Goal: Task Accomplishment & Management: Manage account settings

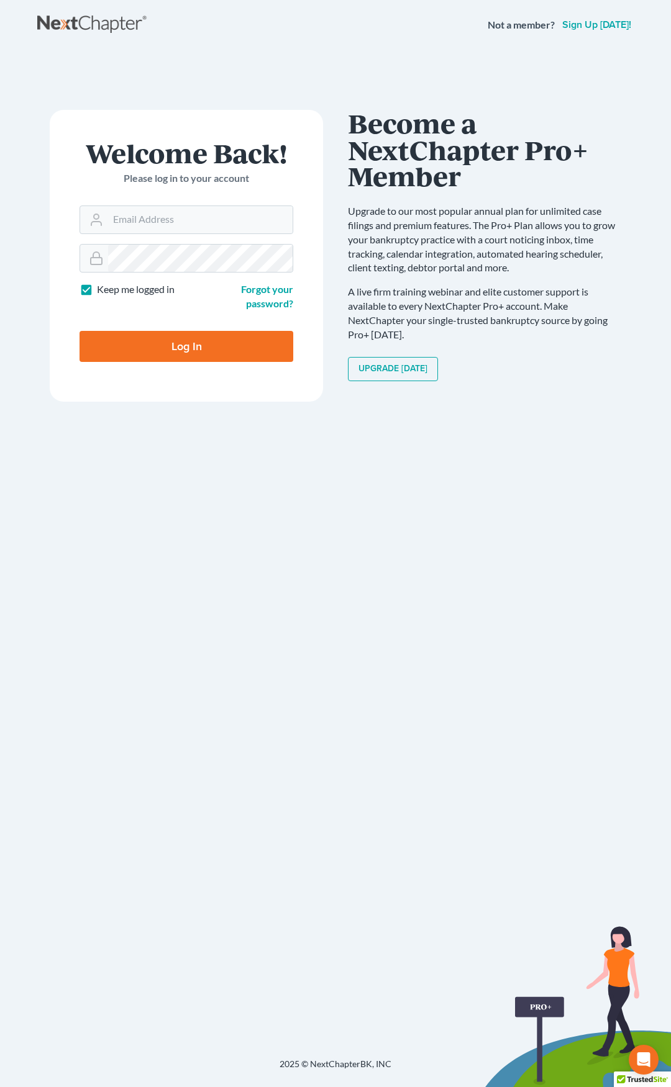
type input "[EMAIL_ADDRESS][DOMAIN_NAME]"
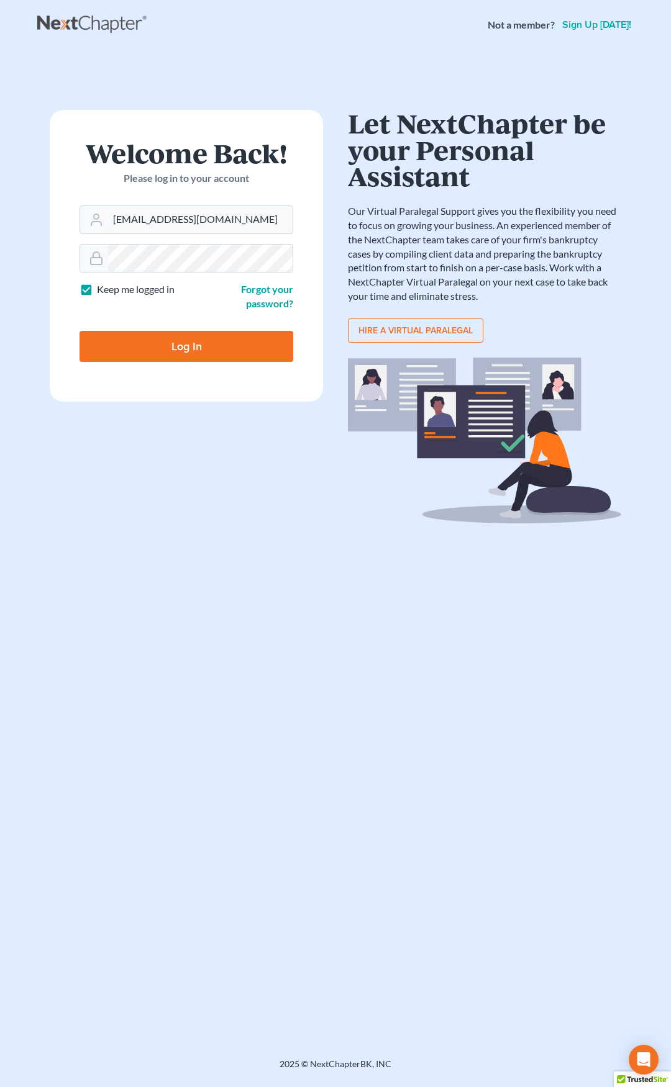
click at [222, 341] on input "Log In" at bounding box center [186, 346] width 214 height 31
type input "Thinking..."
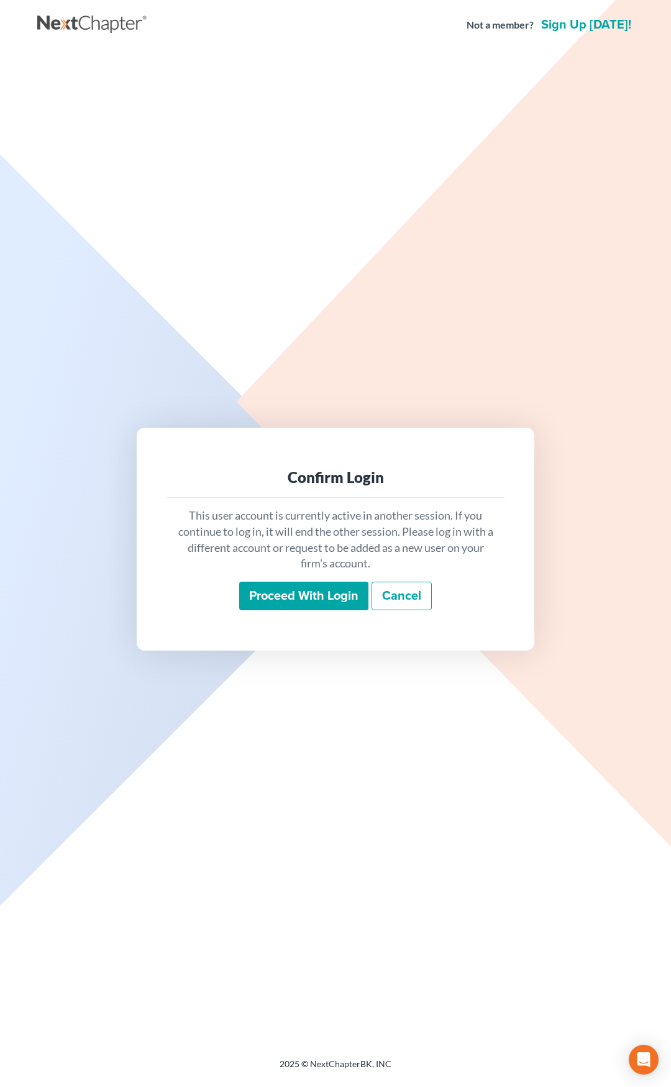
click at [318, 600] on input "Proceed with login" at bounding box center [303, 596] width 129 height 29
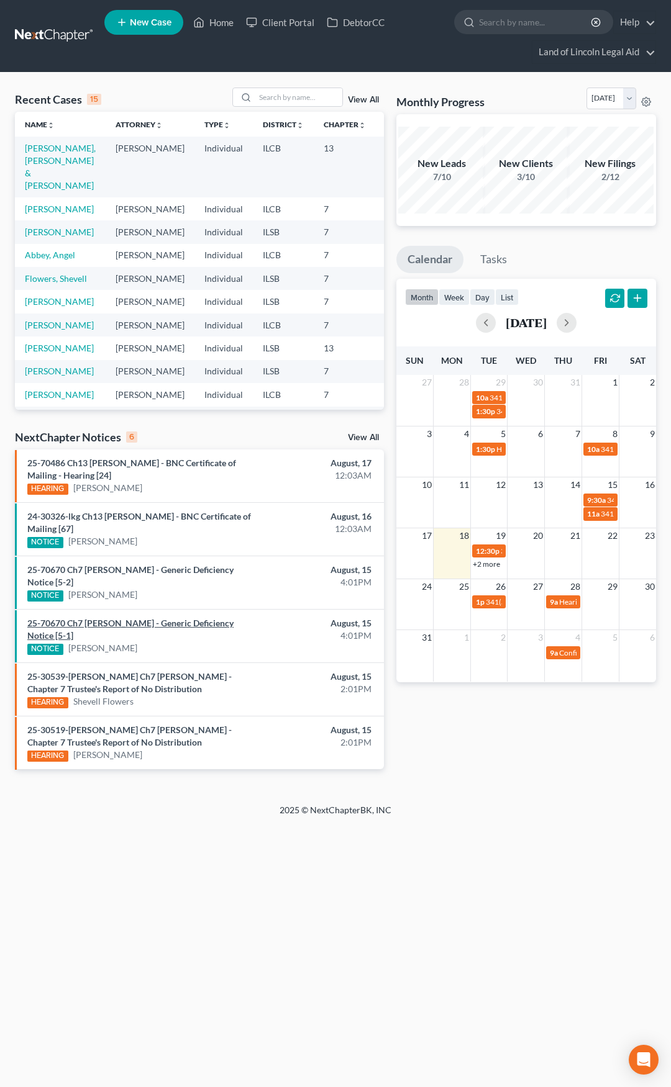
click at [156, 621] on link "25-70670 Ch7 [PERSON_NAME] - Generic Deficiency Notice [5-1]" at bounding box center [130, 629] width 206 height 23
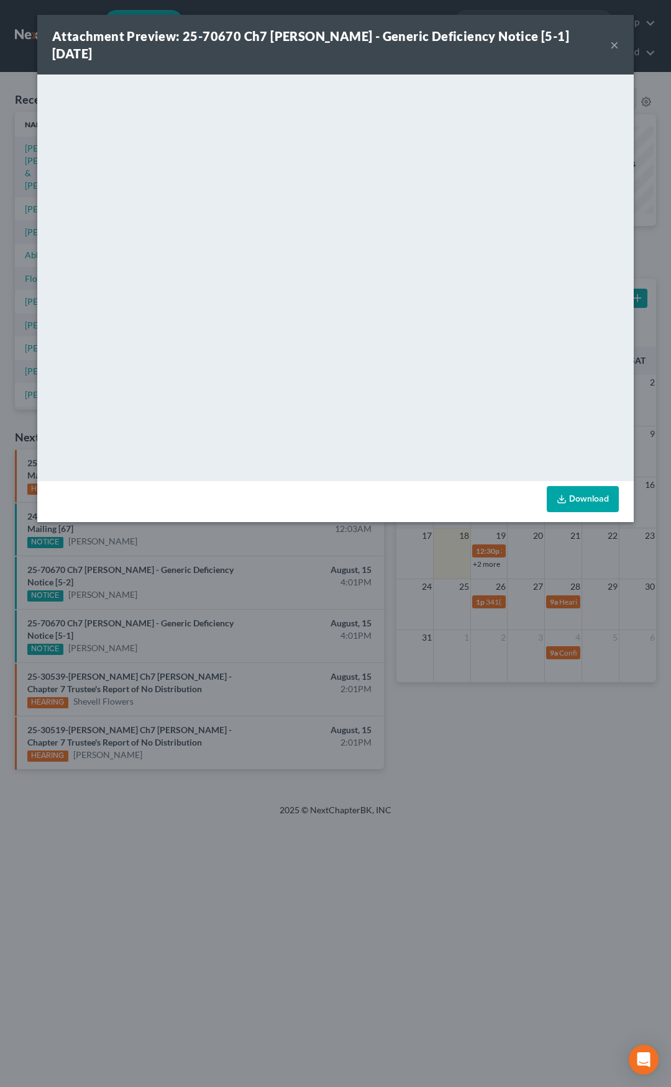
click at [448, 741] on div "Attachment Preview: 25-70670 Ch7 Clarence Marshall - Generic Deficiency Notice …" at bounding box center [335, 543] width 671 height 1087
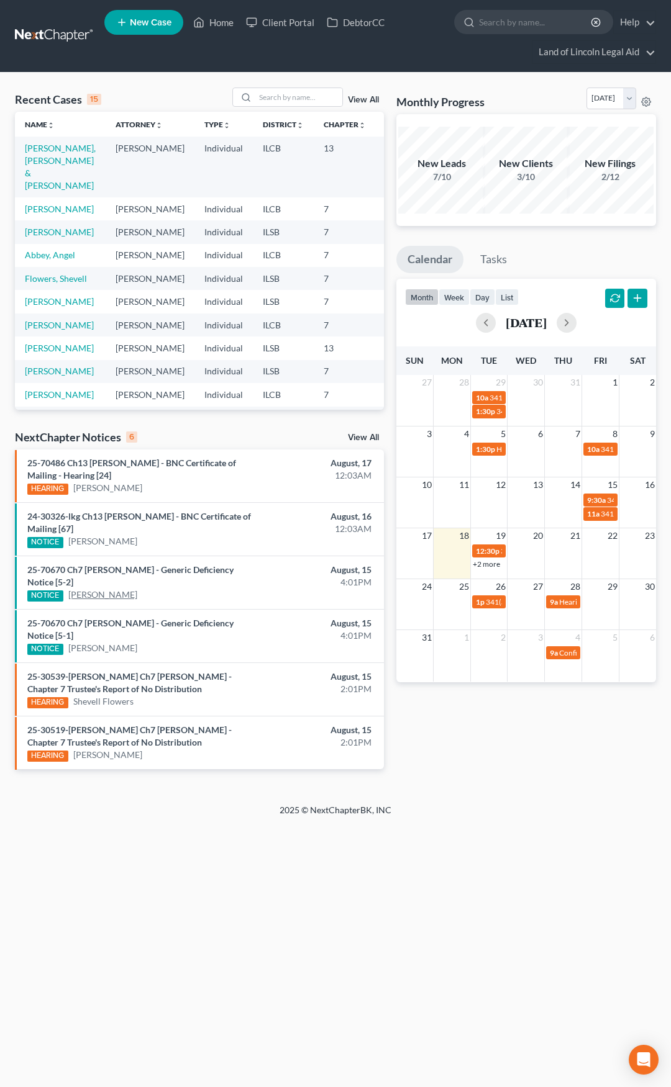
click at [111, 598] on link "[PERSON_NAME]" at bounding box center [102, 595] width 69 height 12
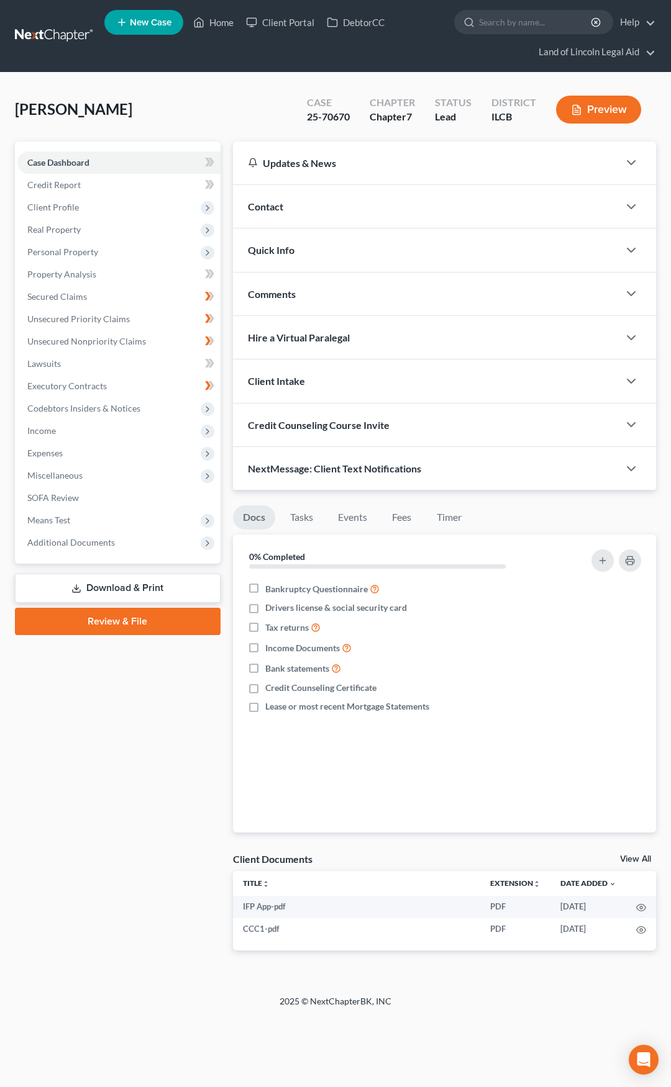
click at [151, 585] on link "Download & Print" at bounding box center [117, 588] width 205 height 29
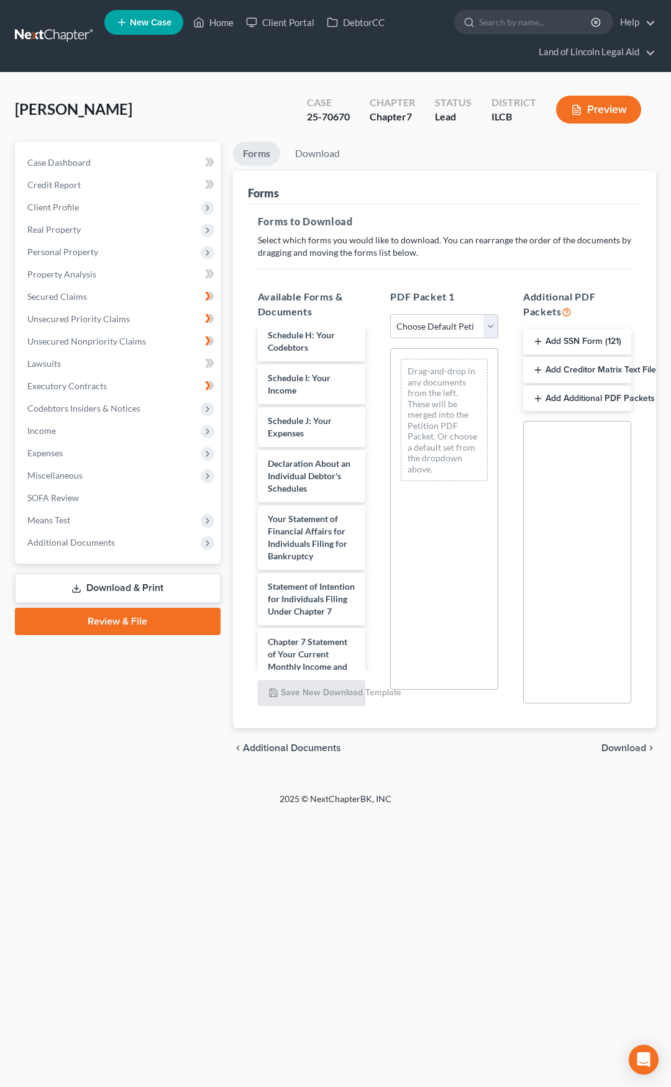
scroll to position [435, 0]
click at [558, 377] on button "Add Creditor Matrix Text File" at bounding box center [577, 370] width 108 height 26
click at [625, 752] on span "Download" at bounding box center [623, 749] width 45 height 10
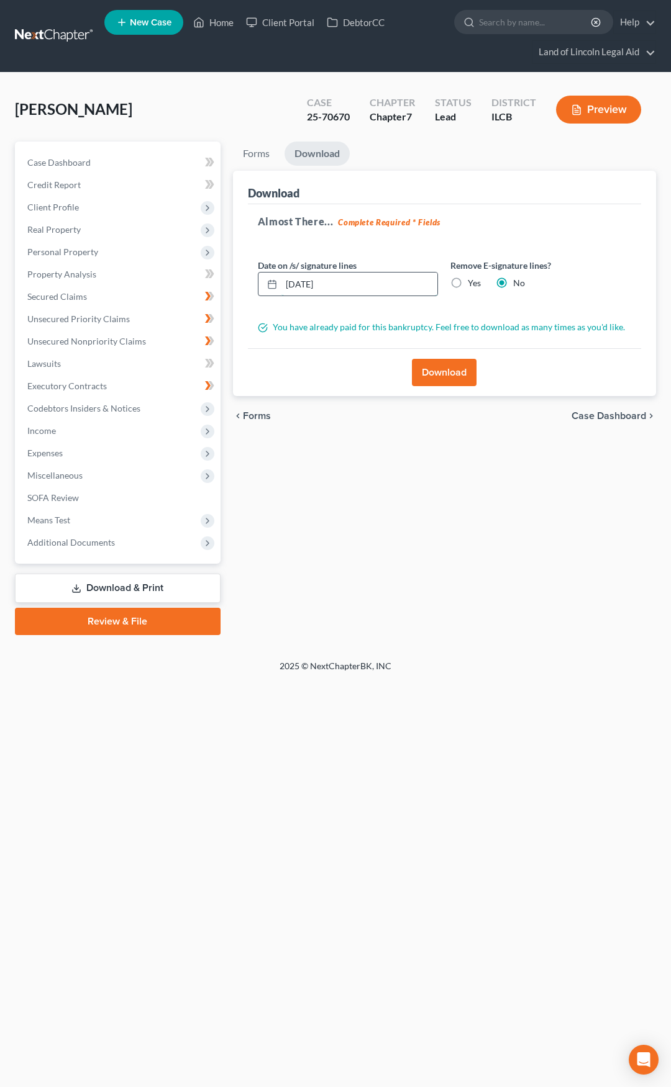
click at [335, 282] on input "08/18/2025" at bounding box center [359, 285] width 156 height 24
type input "08/11/2025"
click at [432, 368] on button "Download" at bounding box center [444, 372] width 65 height 27
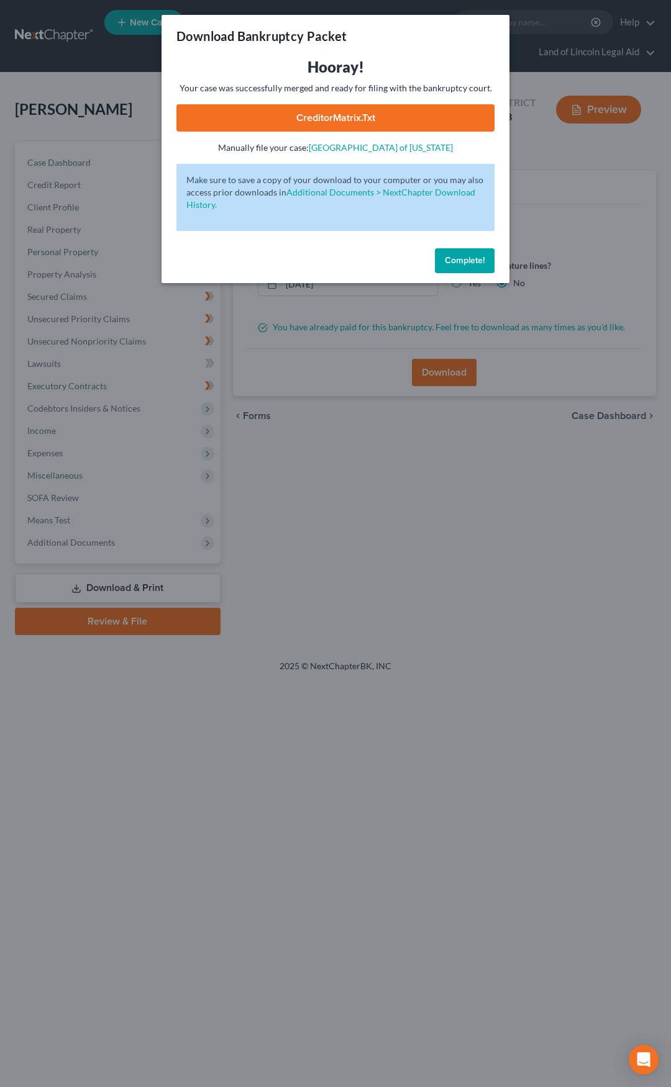
click at [355, 119] on link "CreditorMatrix.txt" at bounding box center [335, 117] width 318 height 27
click at [450, 257] on span "Complete!" at bounding box center [465, 260] width 40 height 11
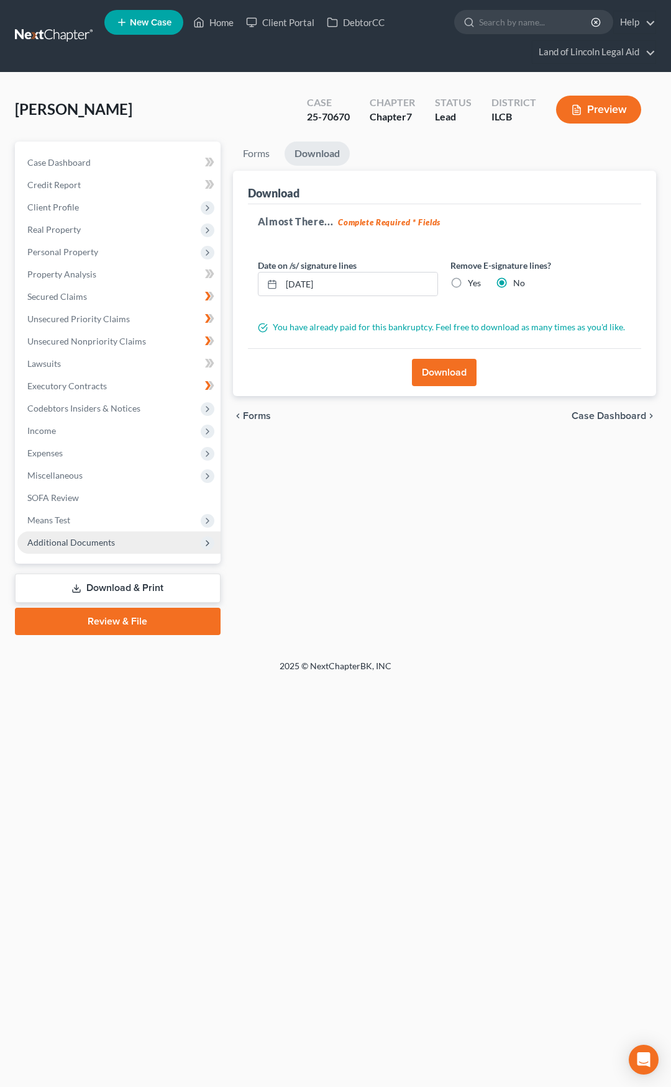
click at [147, 544] on span "Additional Documents" at bounding box center [118, 542] width 203 height 22
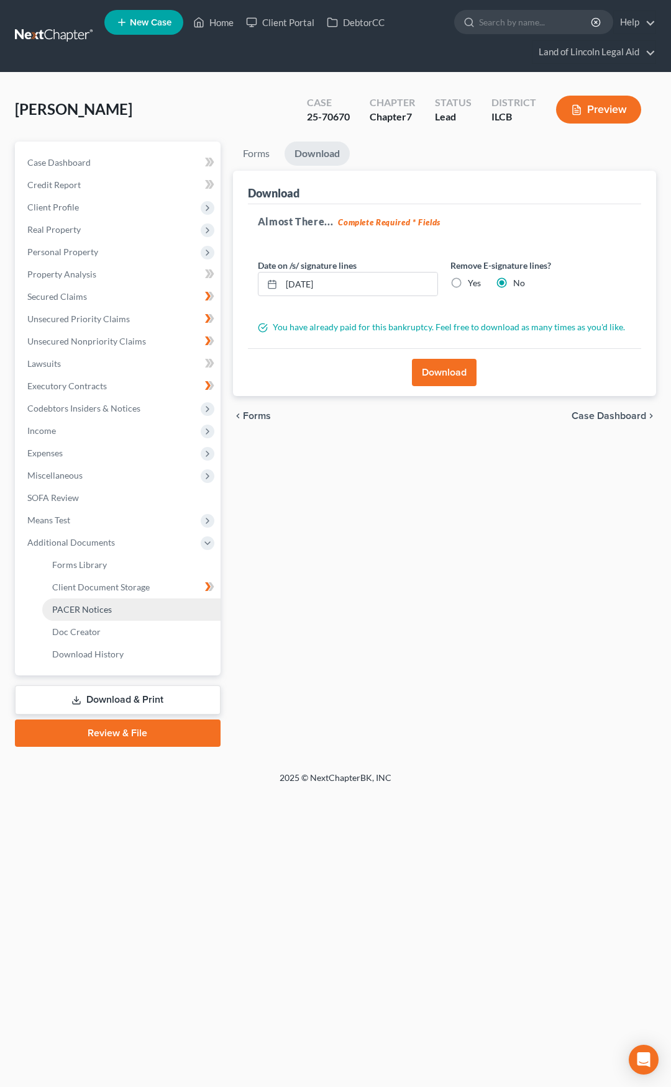
click at [145, 610] on link "PACER Notices" at bounding box center [131, 609] width 178 height 22
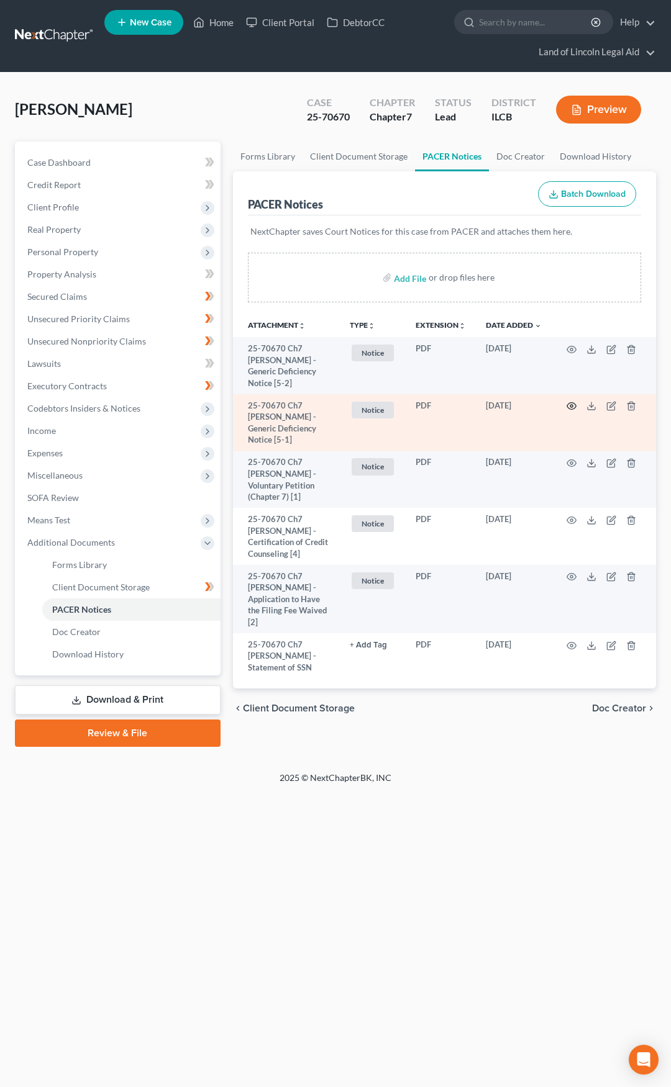
click at [572, 405] on circle "button" at bounding box center [571, 406] width 2 height 2
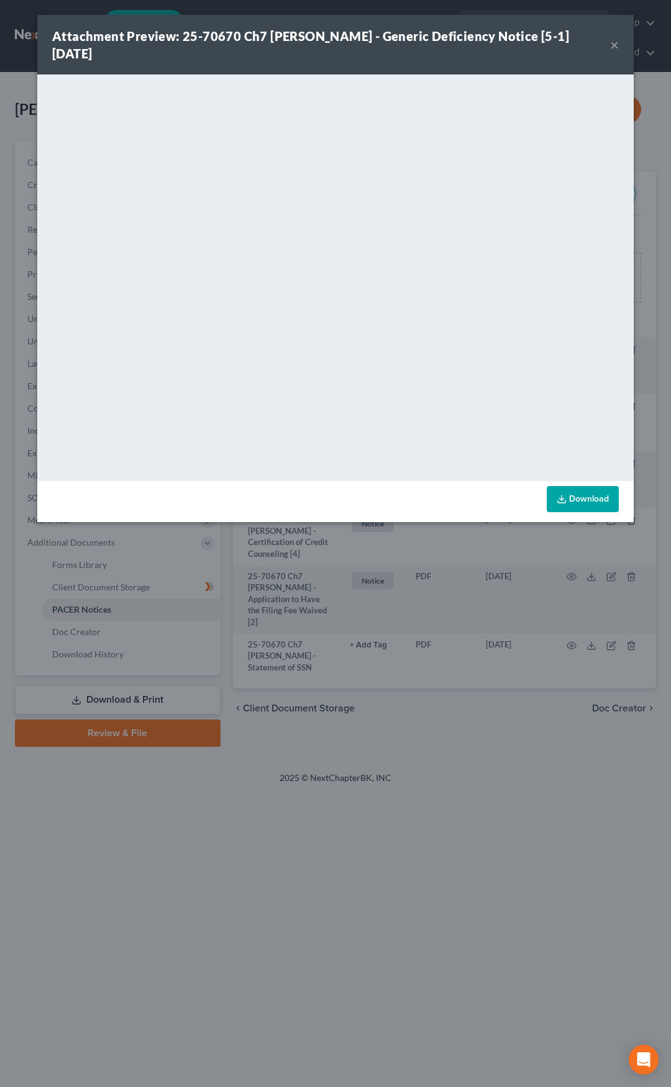
click at [615, 46] on button "×" at bounding box center [614, 44] width 9 height 15
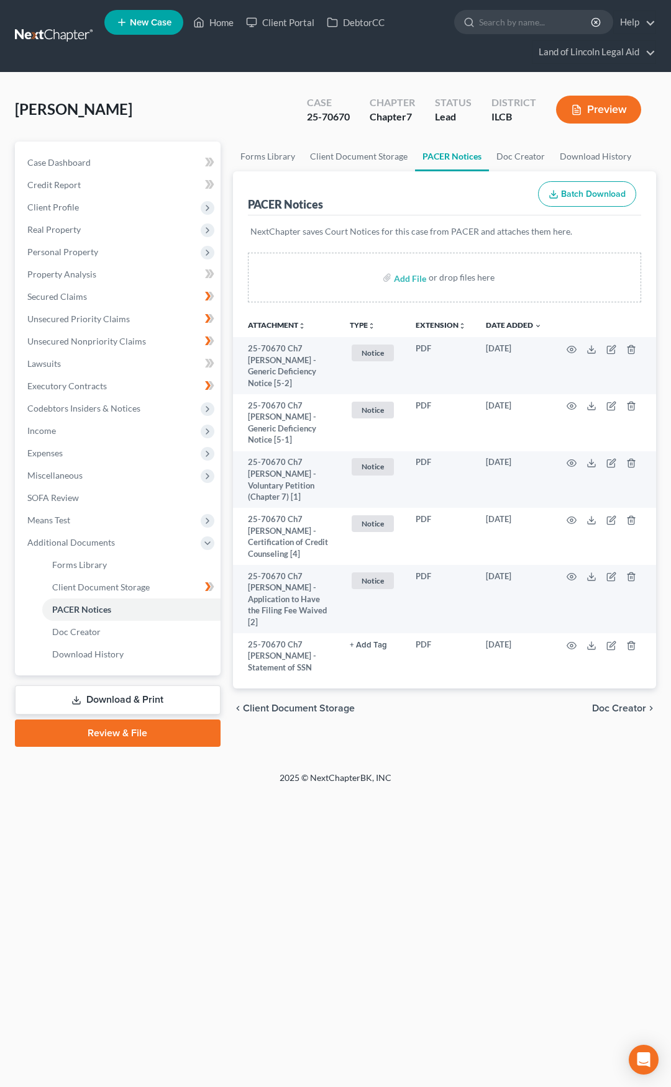
click at [75, 40] on link at bounding box center [54, 36] width 79 height 22
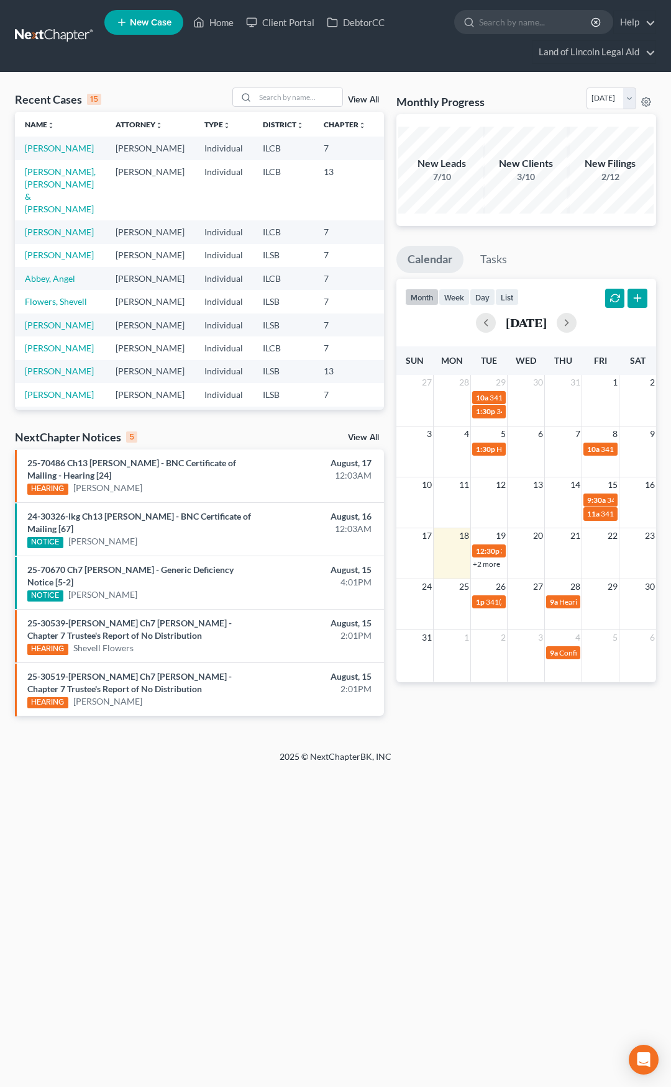
click at [361, 435] on link "View All" at bounding box center [363, 437] width 31 height 9
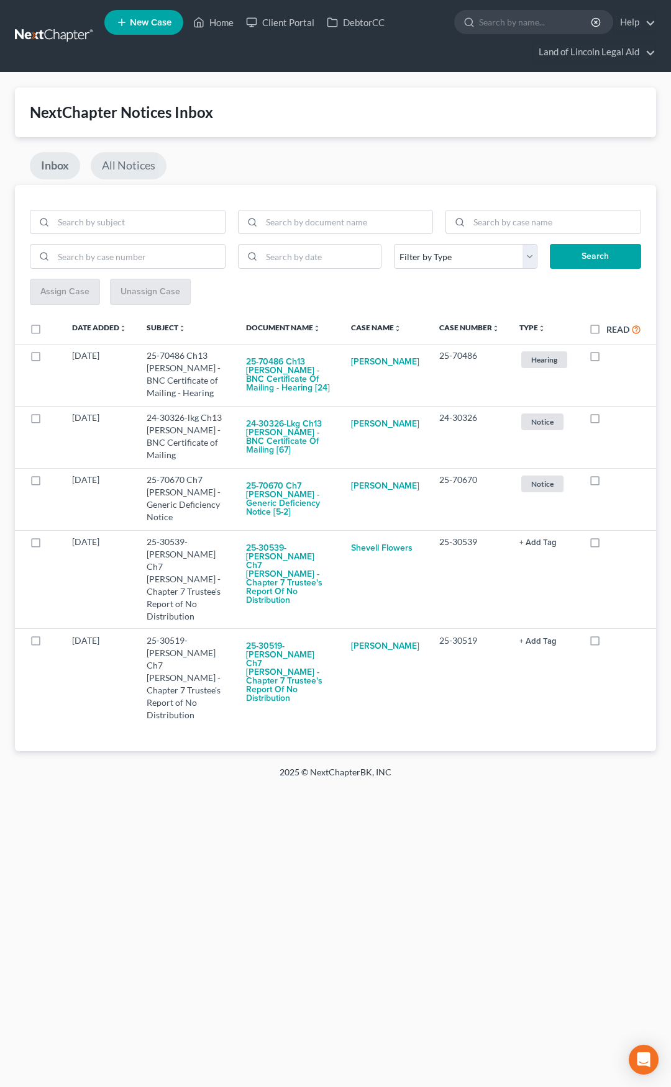
click at [137, 162] on link "All Notices" at bounding box center [129, 165] width 76 height 27
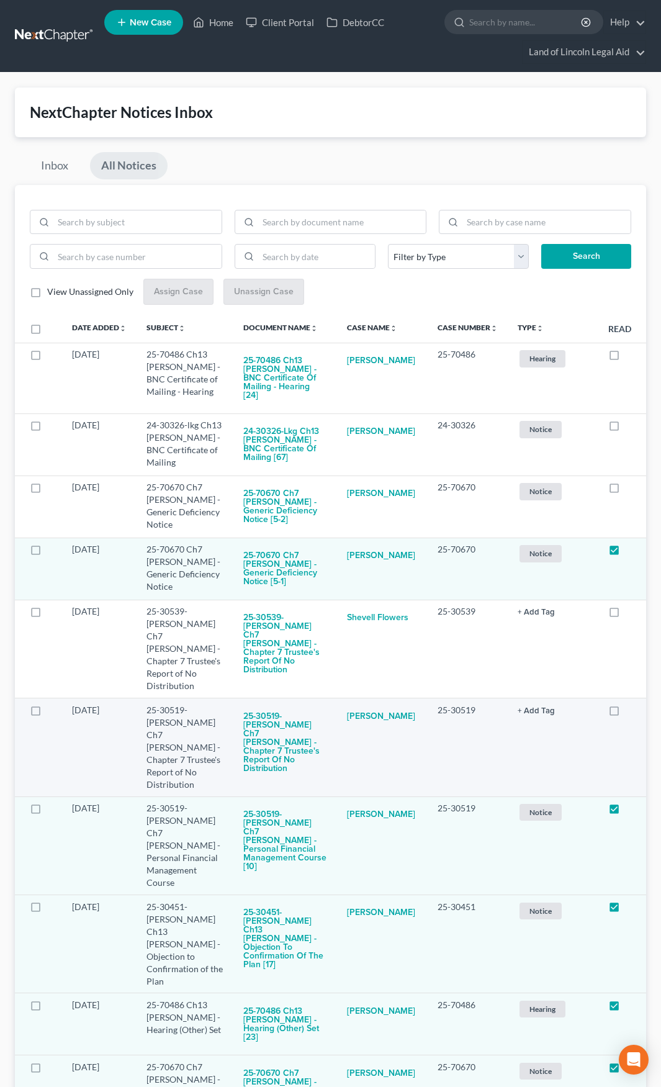
click at [626, 713] on label at bounding box center [626, 713] width 0 height 0
click at [631, 704] on input "checkbox" at bounding box center [635, 708] width 8 height 8
checkbox input "true"
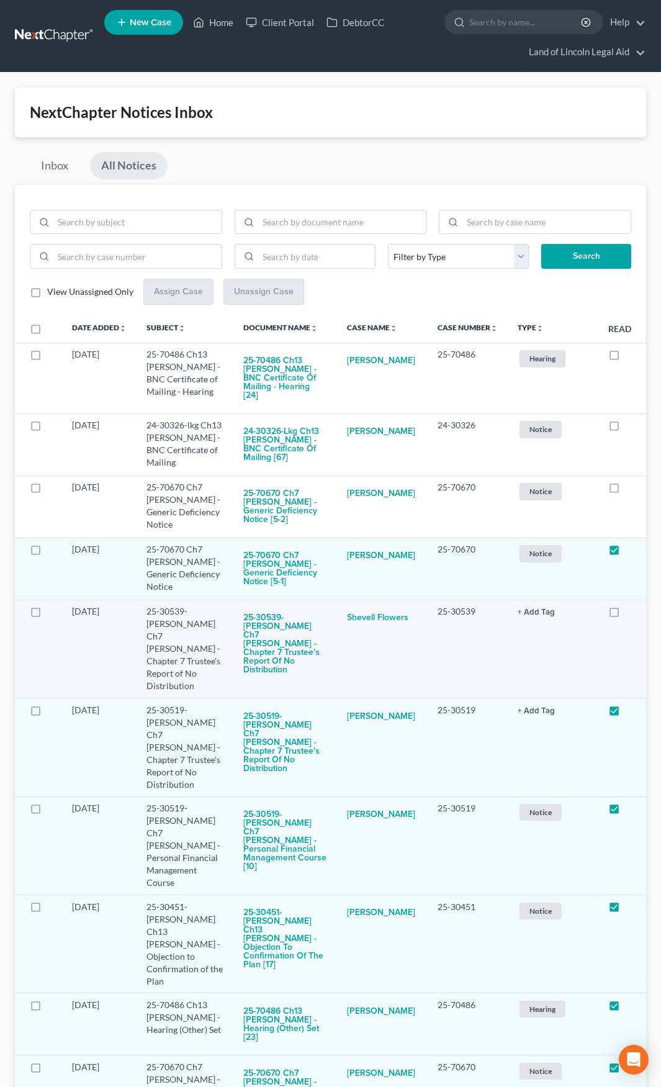
click at [626, 615] on label at bounding box center [626, 615] width 0 height 0
click at [631, 613] on input "checkbox" at bounding box center [635, 609] width 8 height 8
checkbox input "true"
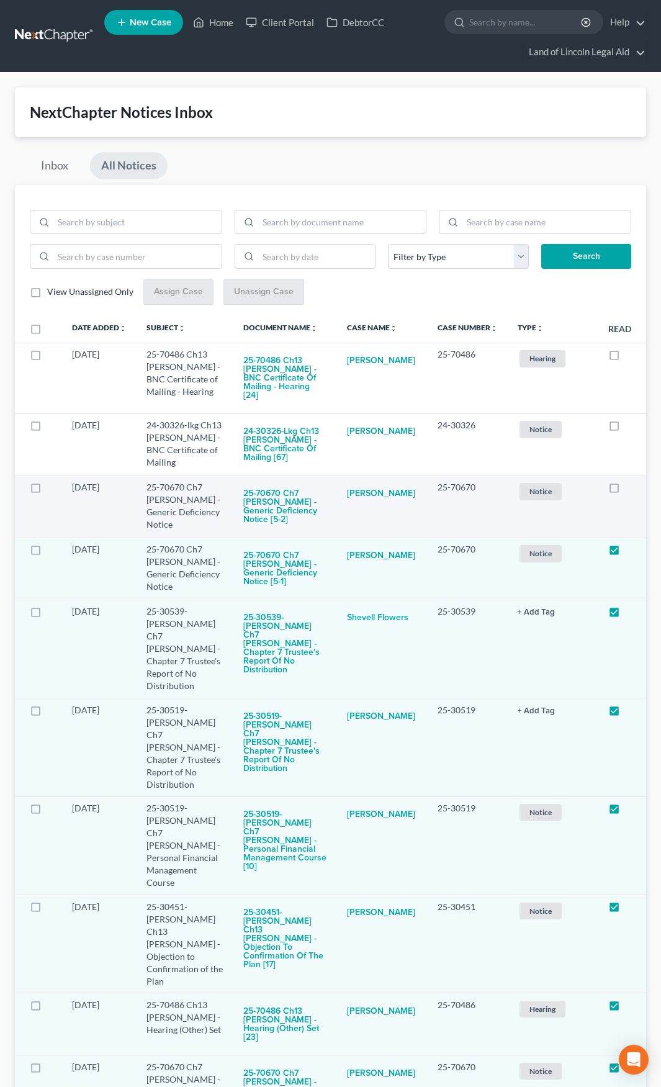
click at [626, 490] on label at bounding box center [626, 490] width 0 height 0
click at [631, 489] on input "checkbox" at bounding box center [635, 485] width 8 height 8
checkbox input "true"
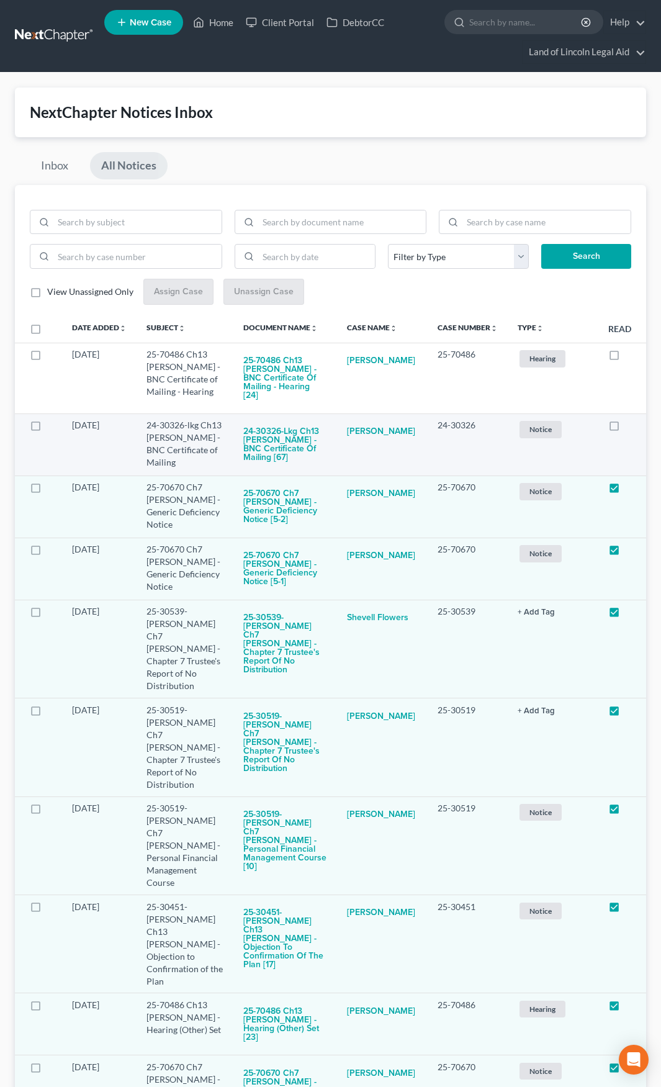
click at [626, 428] on label at bounding box center [626, 428] width 0 height 0
click at [631, 420] on input "checkbox" at bounding box center [635, 423] width 8 height 8
checkbox input "true"
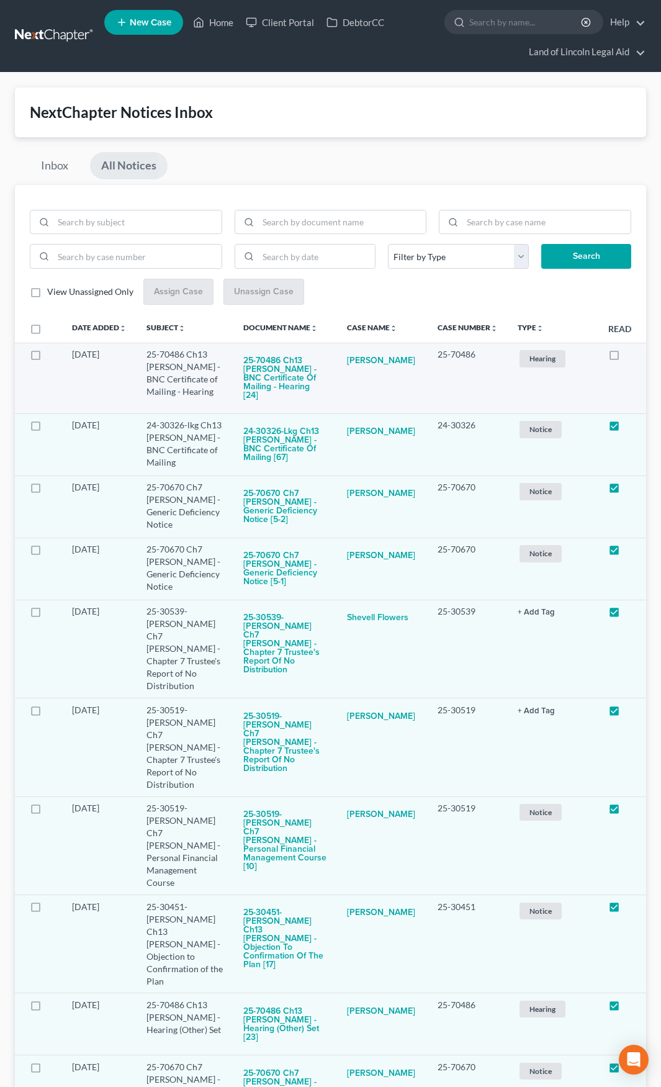
click at [626, 358] on label at bounding box center [626, 358] width 0 height 0
click at [631, 353] on input "checkbox" at bounding box center [635, 352] width 8 height 8
checkbox input "true"
click at [43, 34] on link at bounding box center [54, 36] width 79 height 22
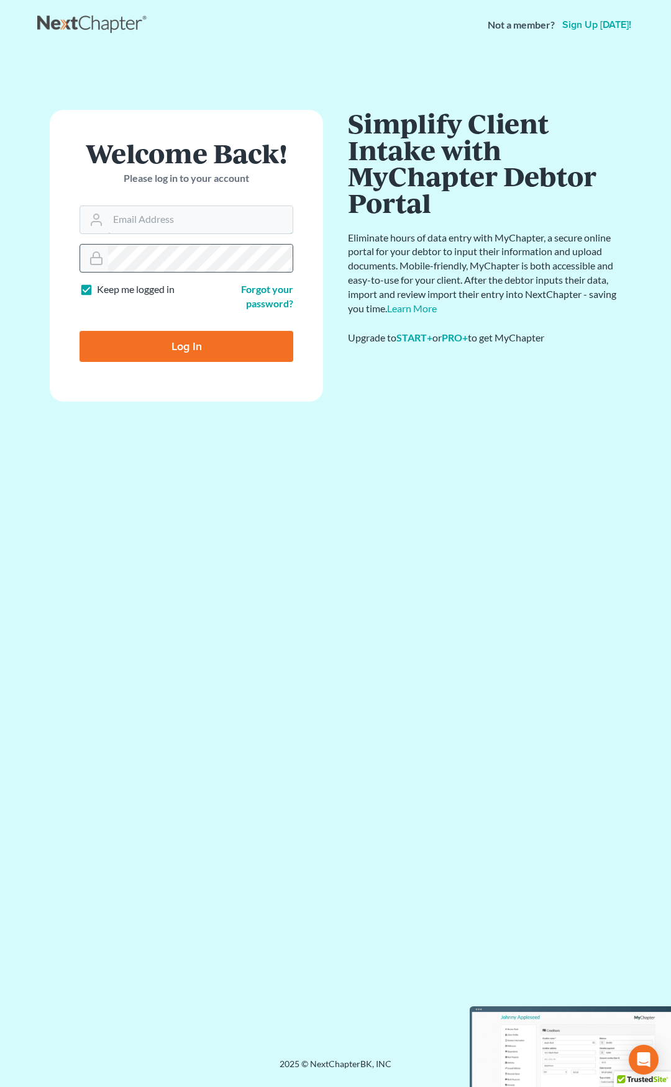
type input "[EMAIL_ADDRESS][DOMAIN_NAME]"
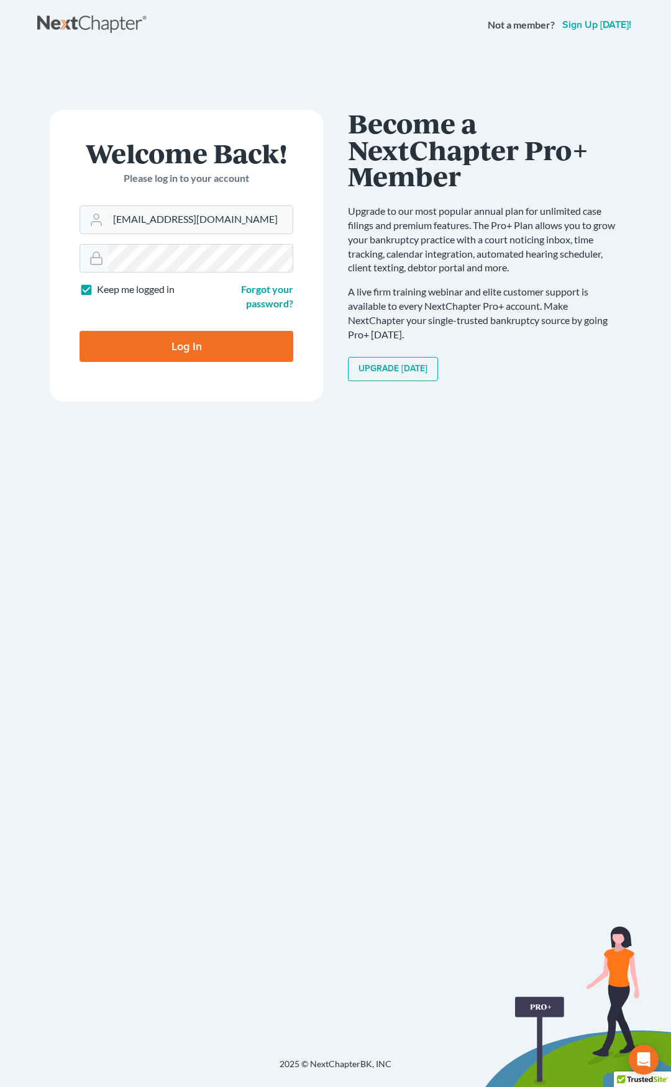
click at [228, 341] on input "Log In" at bounding box center [186, 346] width 214 height 31
type input "Thinking..."
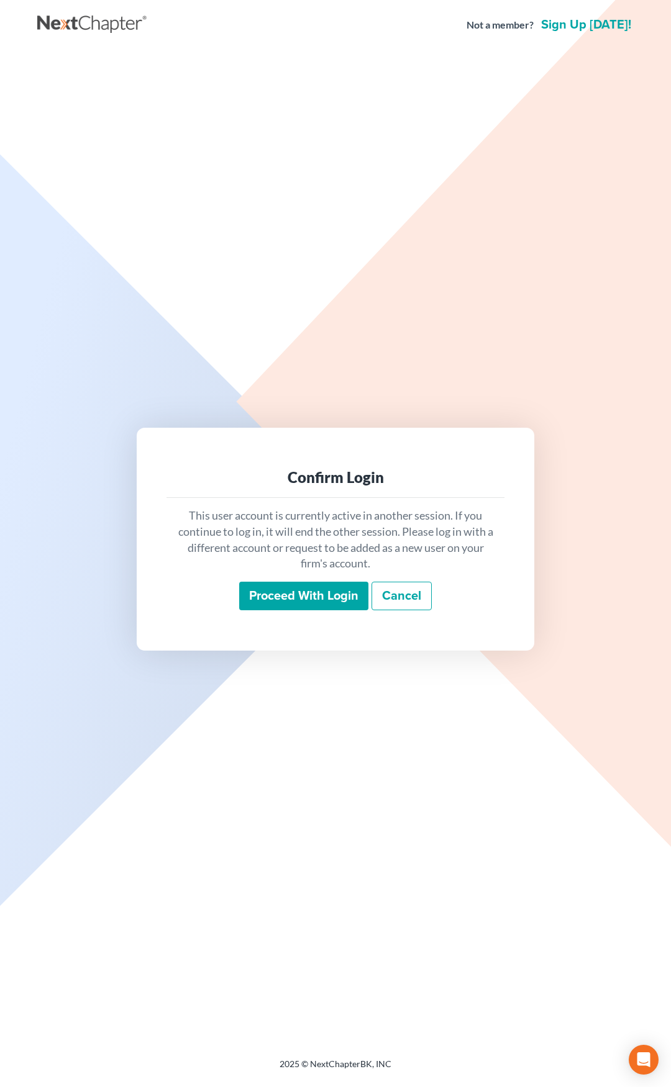
click at [256, 600] on input "Proceed with login" at bounding box center [303, 596] width 129 height 29
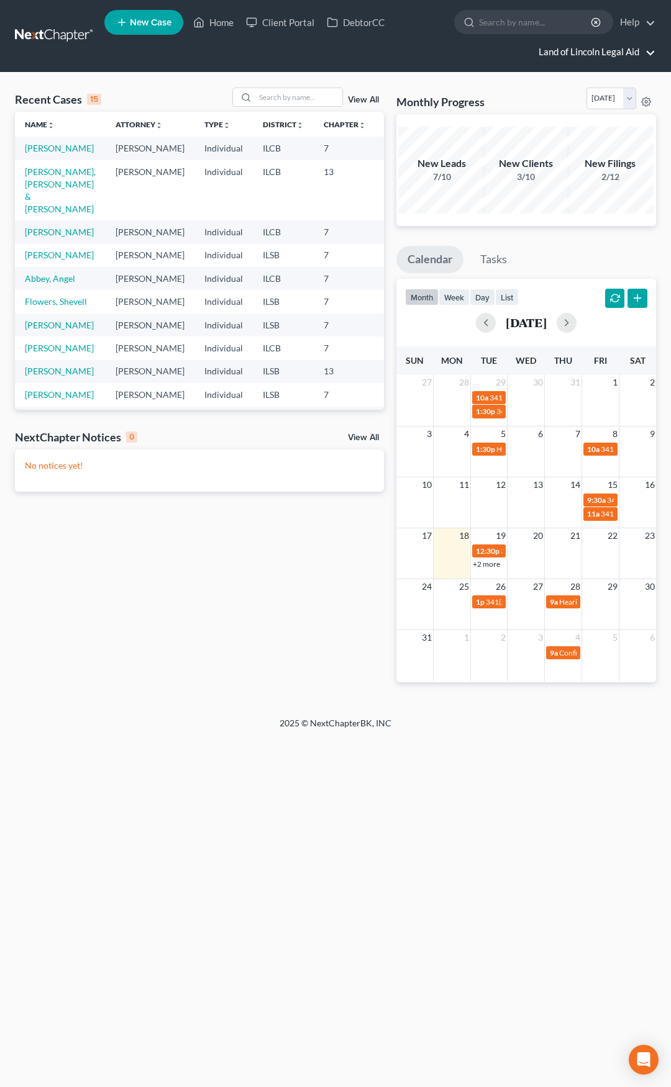
click at [567, 45] on link "Land of Lincoln Legal Aid" at bounding box center [593, 52] width 123 height 22
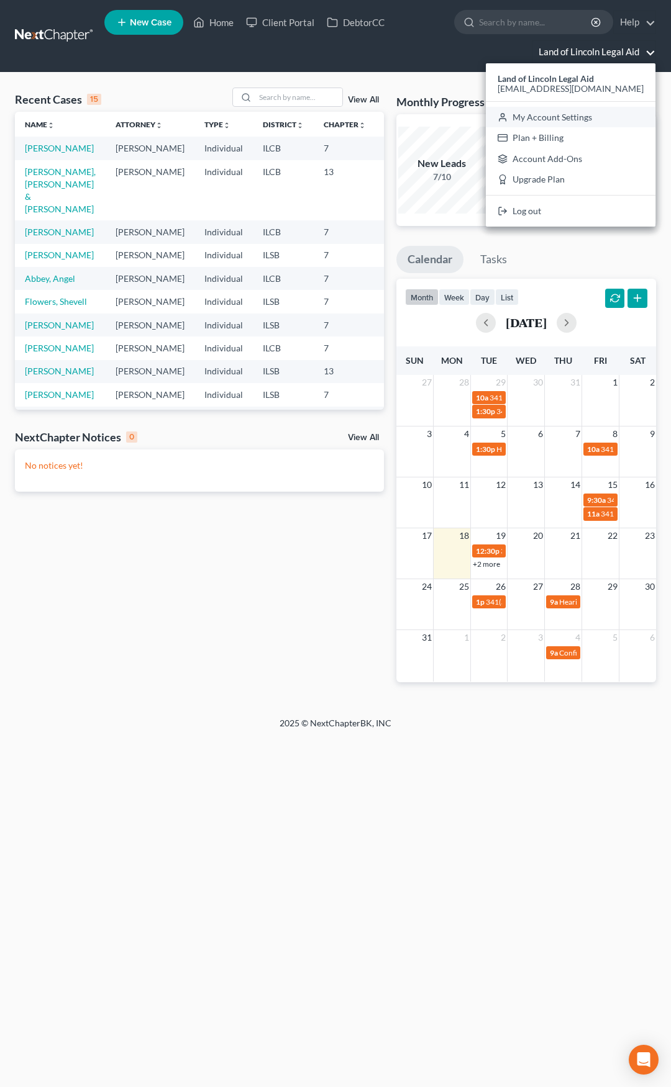
click at [579, 111] on link "My Account Settings" at bounding box center [569, 117] width 169 height 21
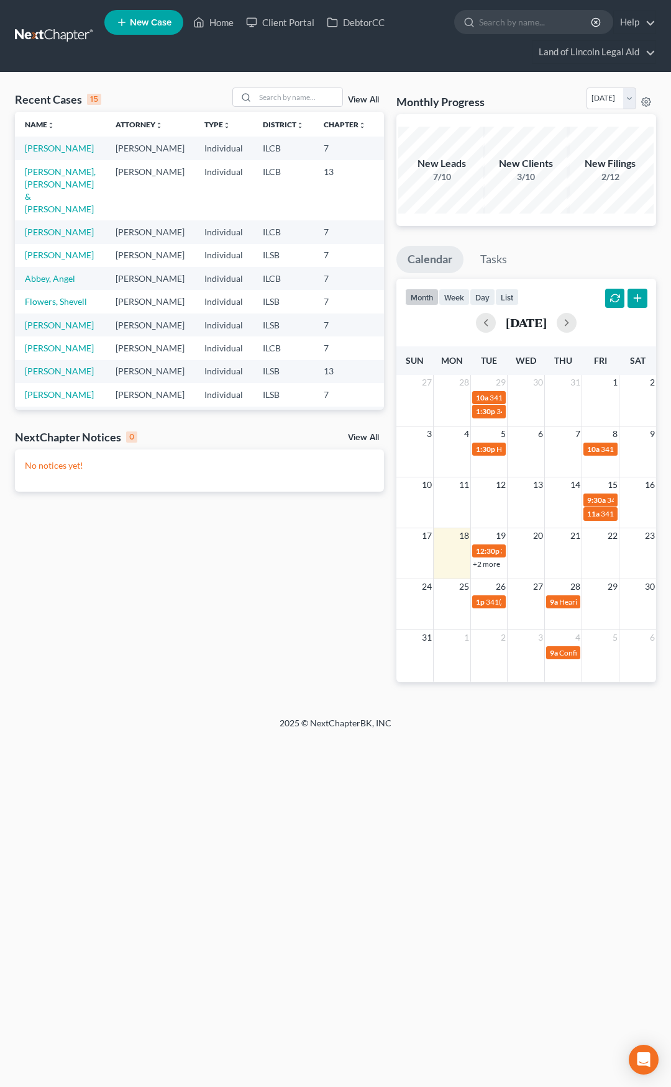
select select "23"
select select "14"
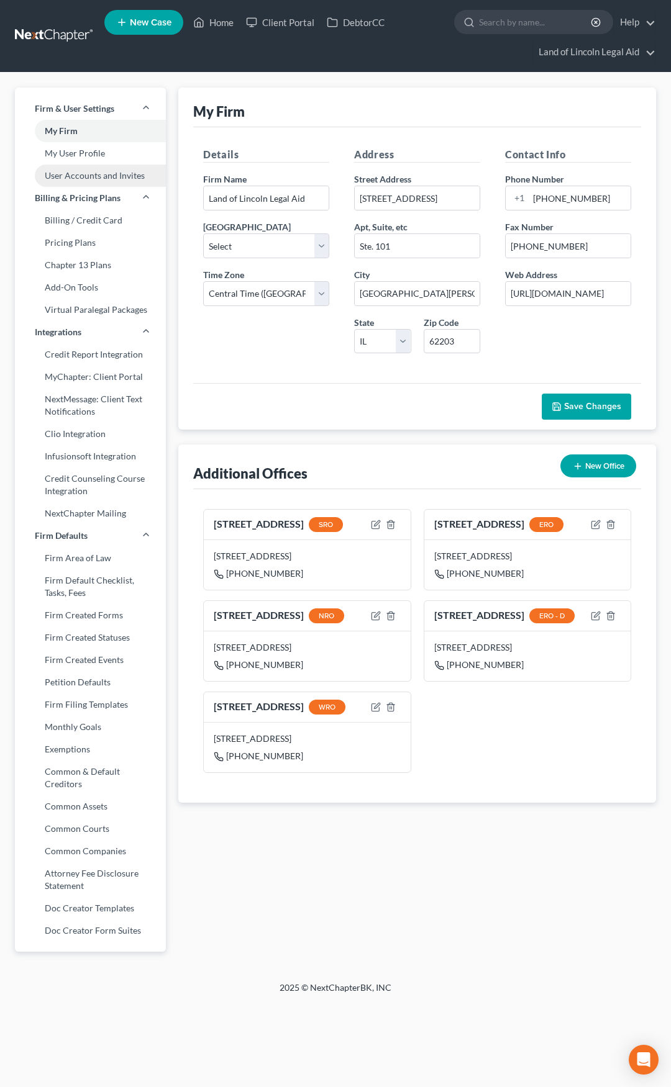
click at [88, 174] on link "User Accounts and Invites" at bounding box center [90, 176] width 151 height 22
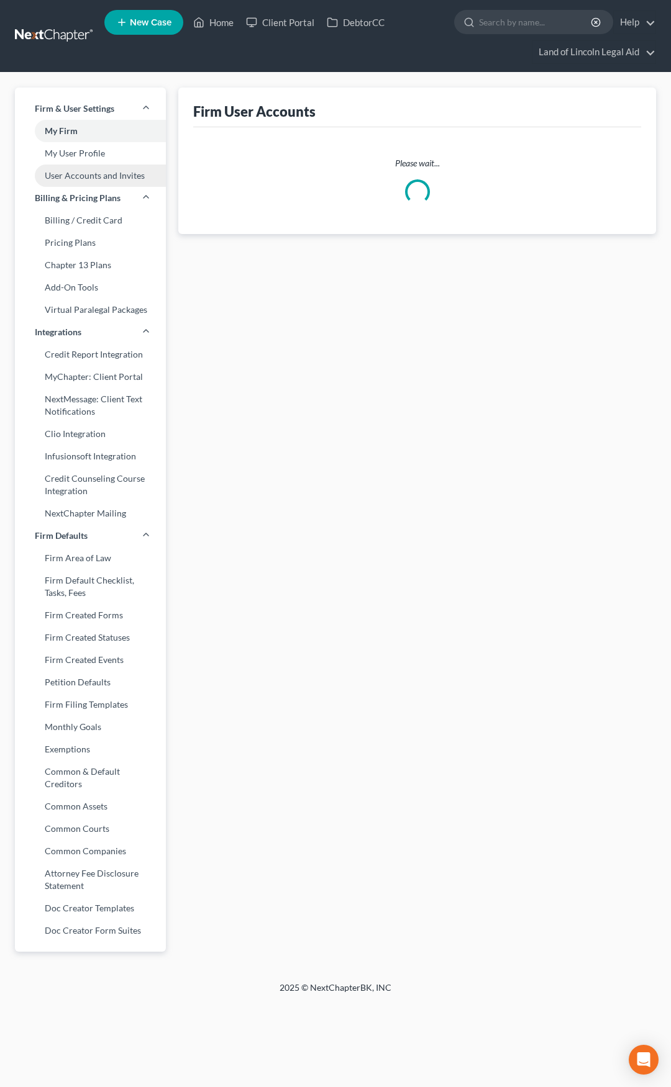
select select "1"
select select "0"
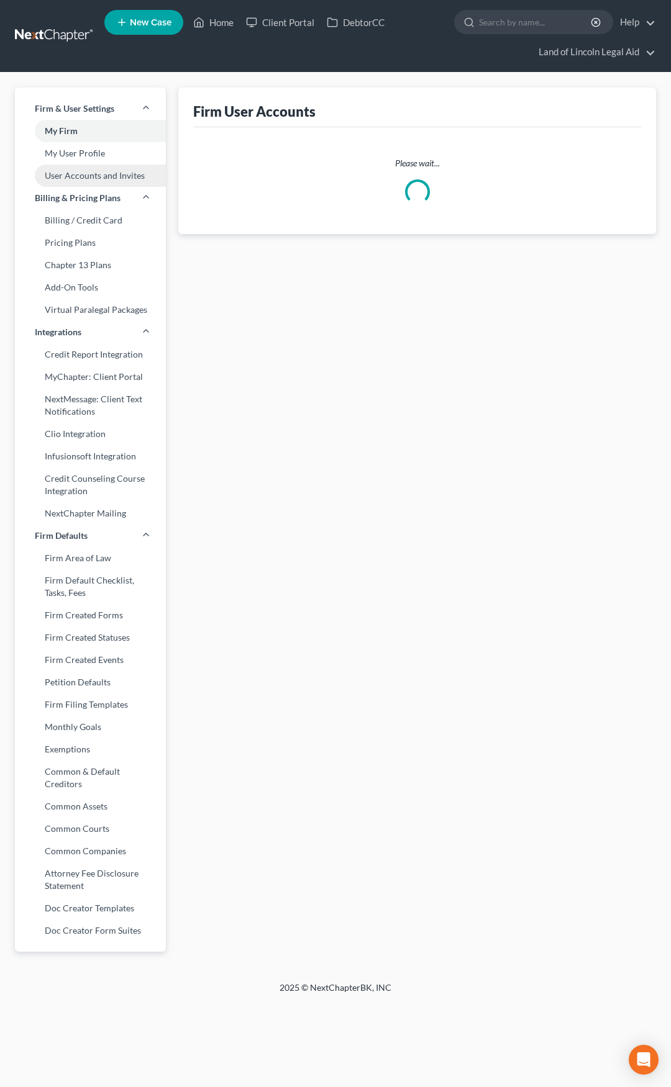
select select "0"
select select "1"
select select "0"
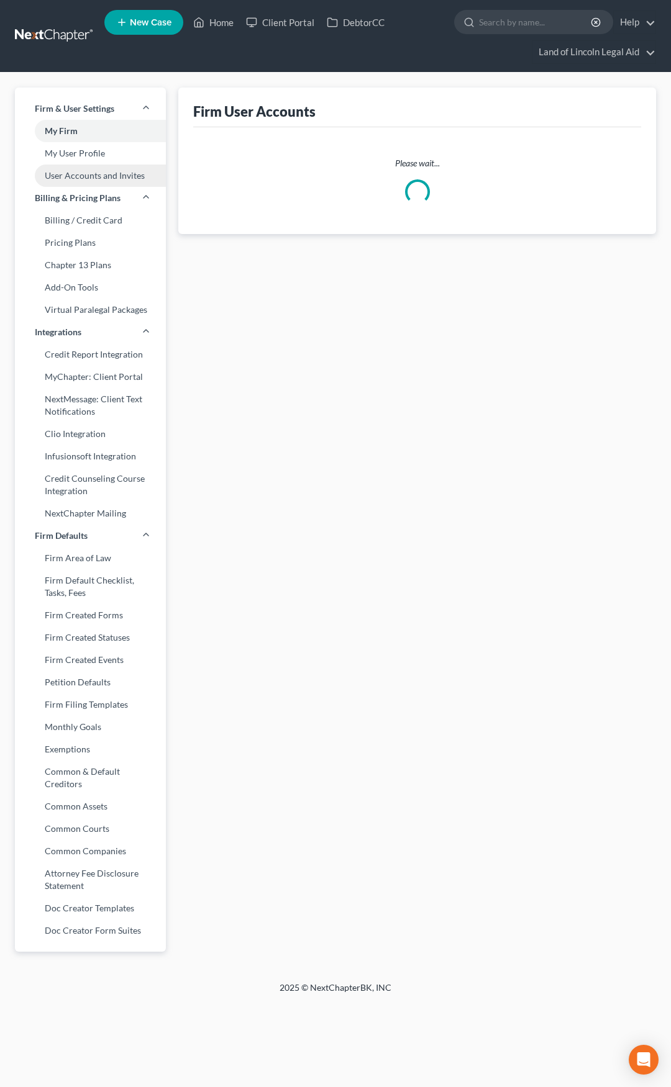
select select "0"
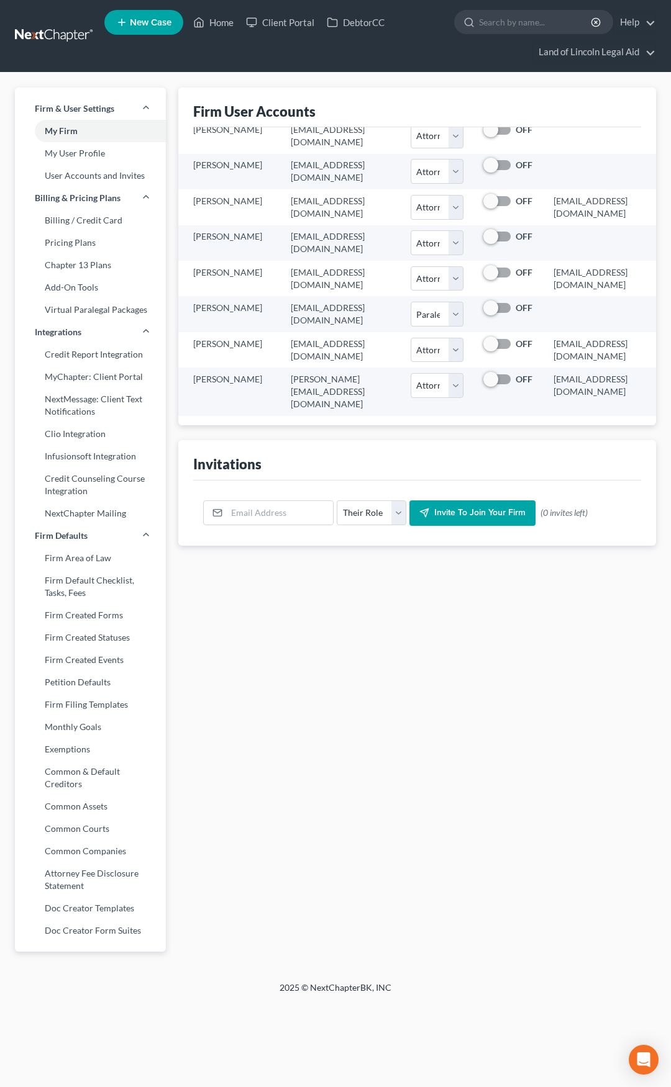
scroll to position [189, 14]
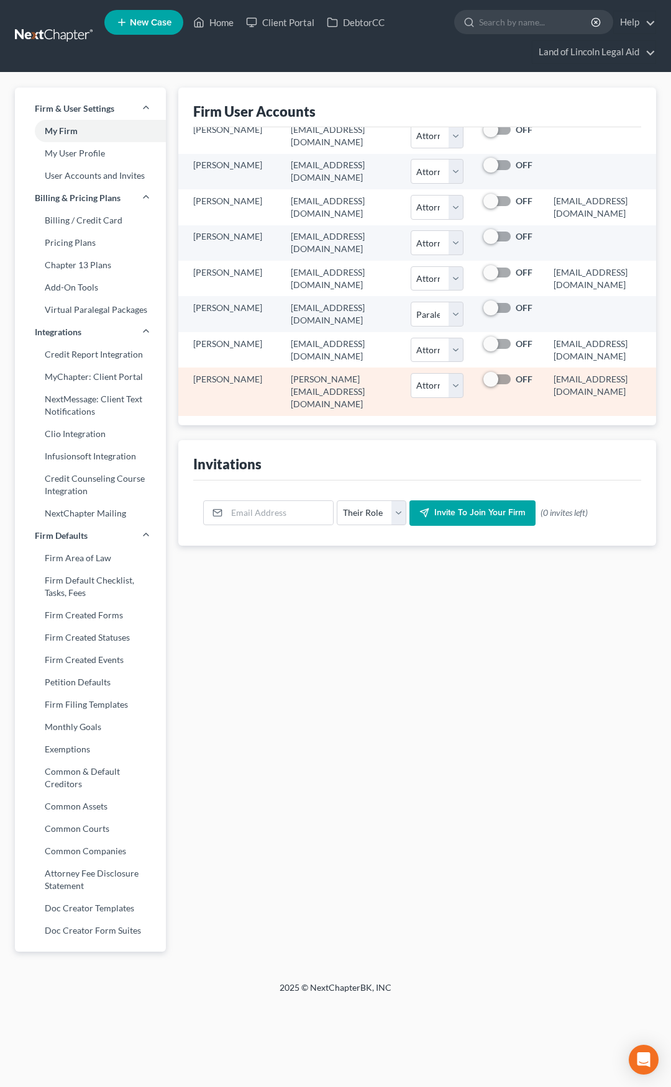
drag, startPoint x: 496, startPoint y: 370, endPoint x: 629, endPoint y: 370, distance: 132.9
click at [629, 370] on td "24244@notices.nextchapterbk.com" at bounding box center [599, 392] width 112 height 48
copy td "24244@notices.nextchapterbk.com"
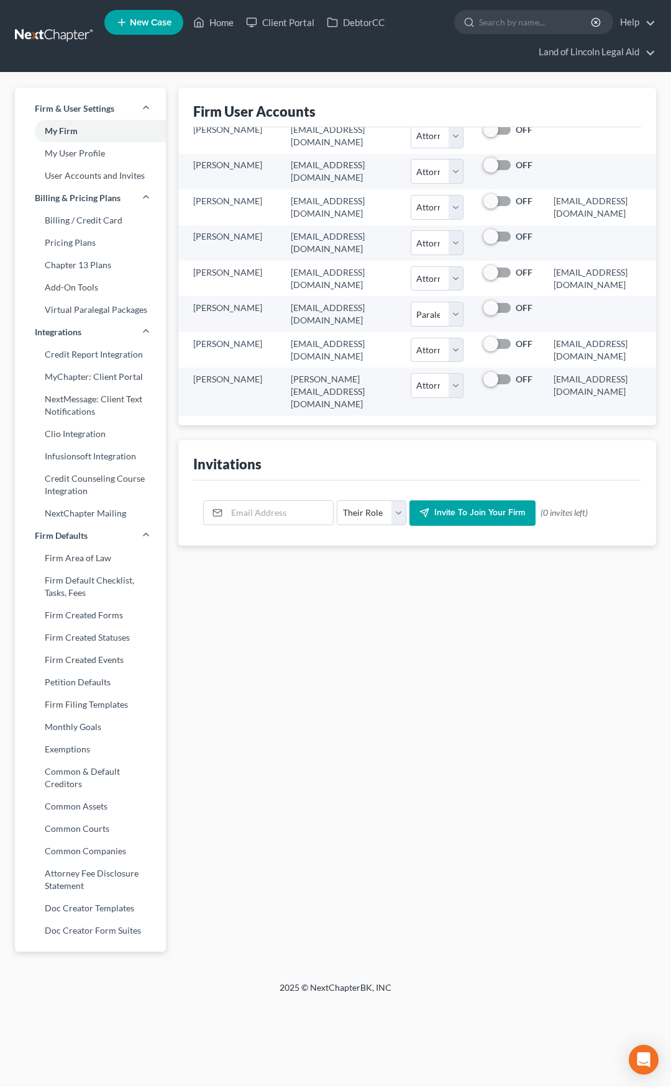
click at [63, 37] on link at bounding box center [54, 36] width 79 height 22
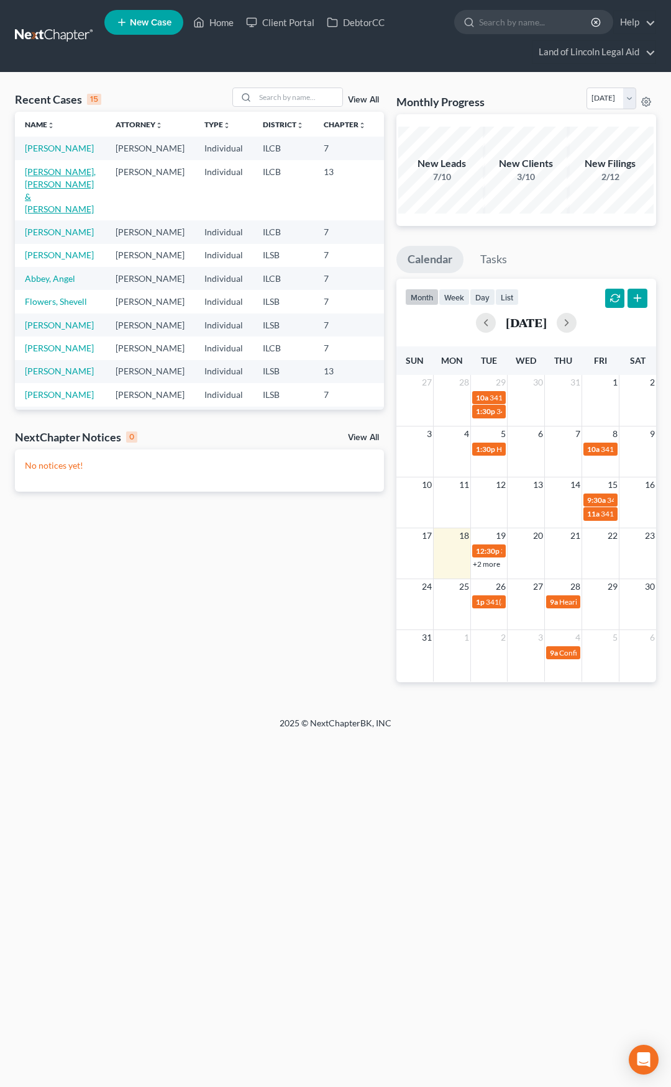
click at [39, 199] on link "[PERSON_NAME], [PERSON_NAME] & [PERSON_NAME]" at bounding box center [60, 190] width 71 height 48
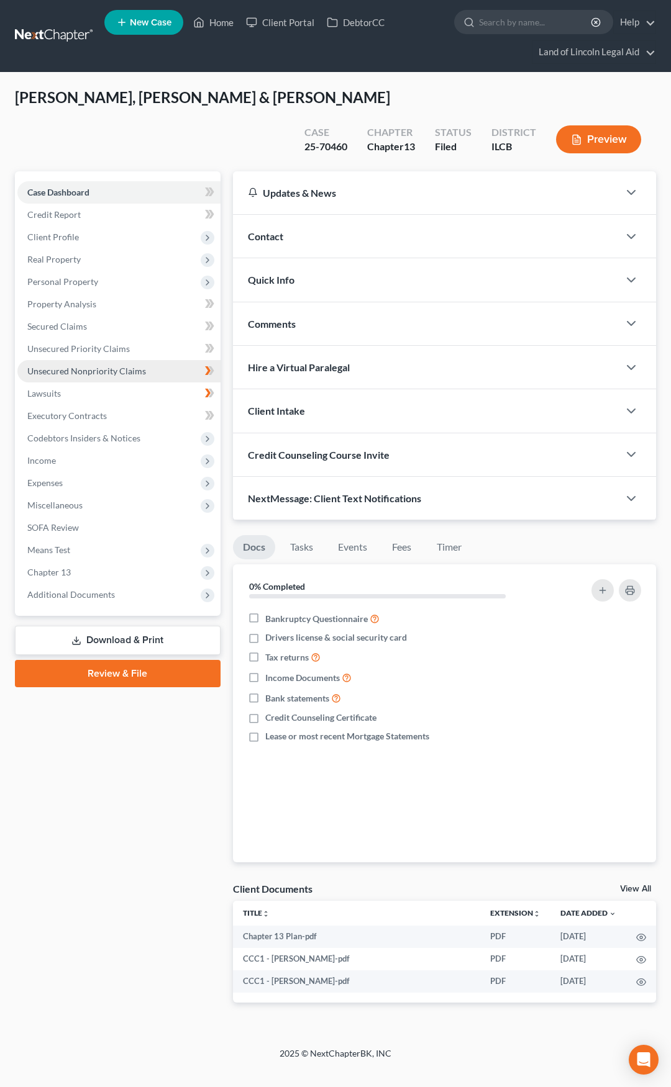
click at [148, 374] on link "Unsecured Nonpriority Claims" at bounding box center [118, 371] width 203 height 22
